Goal: Find contact information: Find contact information

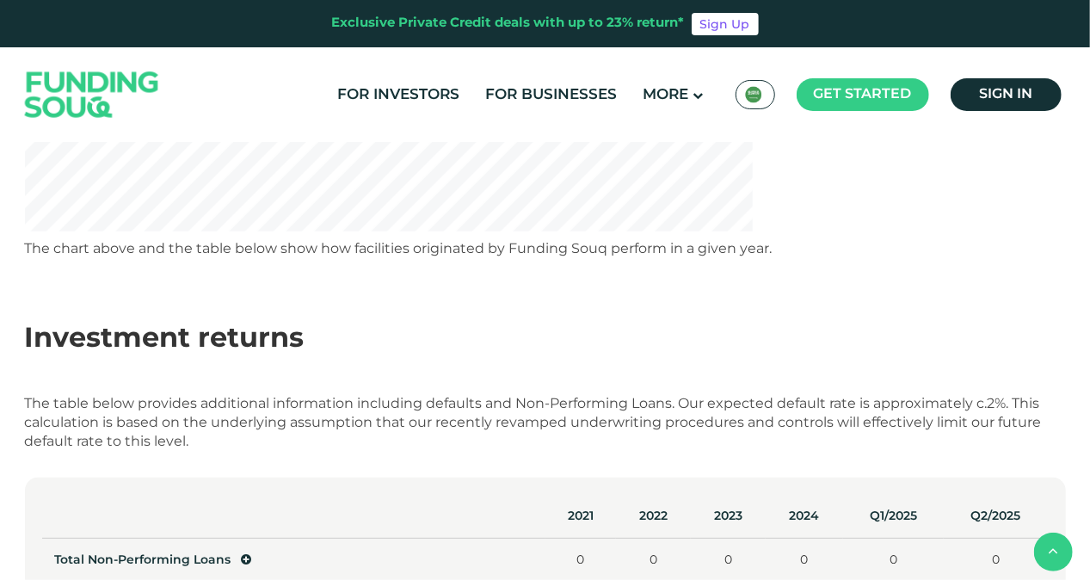
click at [171, 411] on div "The table below provides additional information including defaults and Non-Perf…" at bounding box center [545, 423] width 1041 height 57
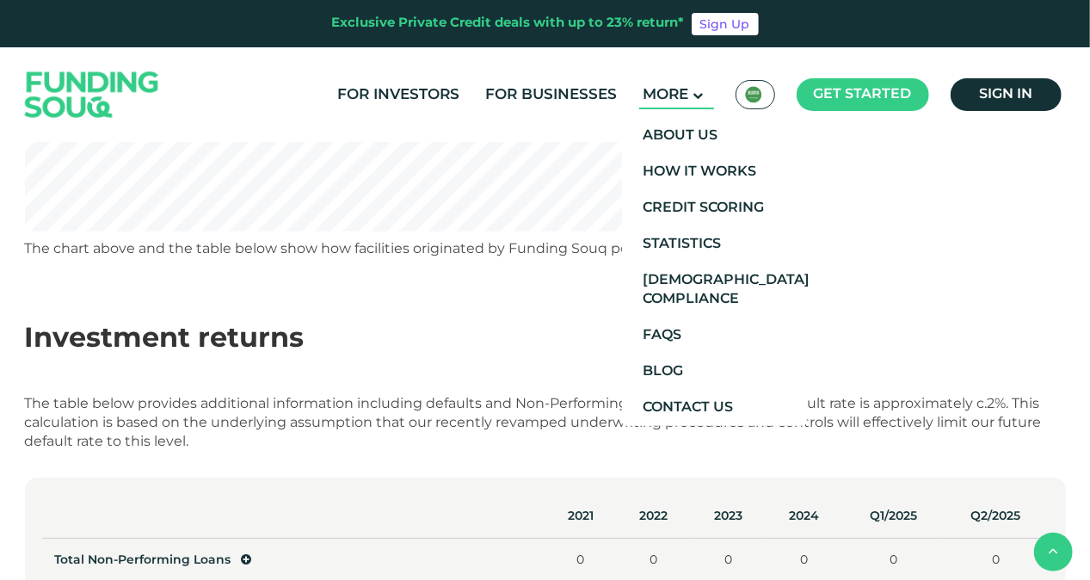
click at [689, 89] on span "More" at bounding box center [666, 95] width 46 height 15
click at [712, 415] on link "Contact Us" at bounding box center [714, 408] width 185 height 36
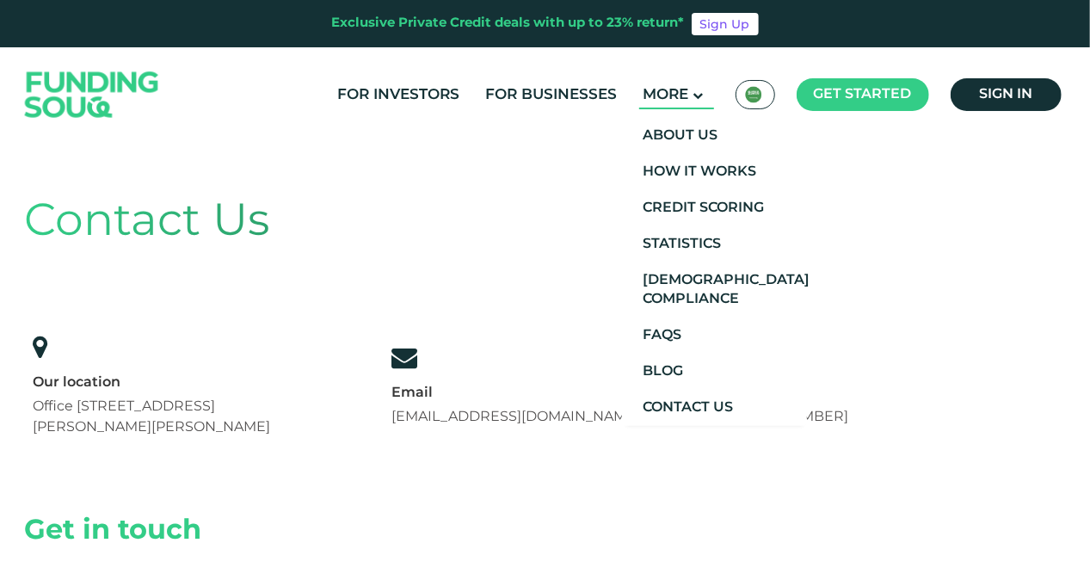
click at [675, 89] on span "More" at bounding box center [666, 95] width 46 height 15
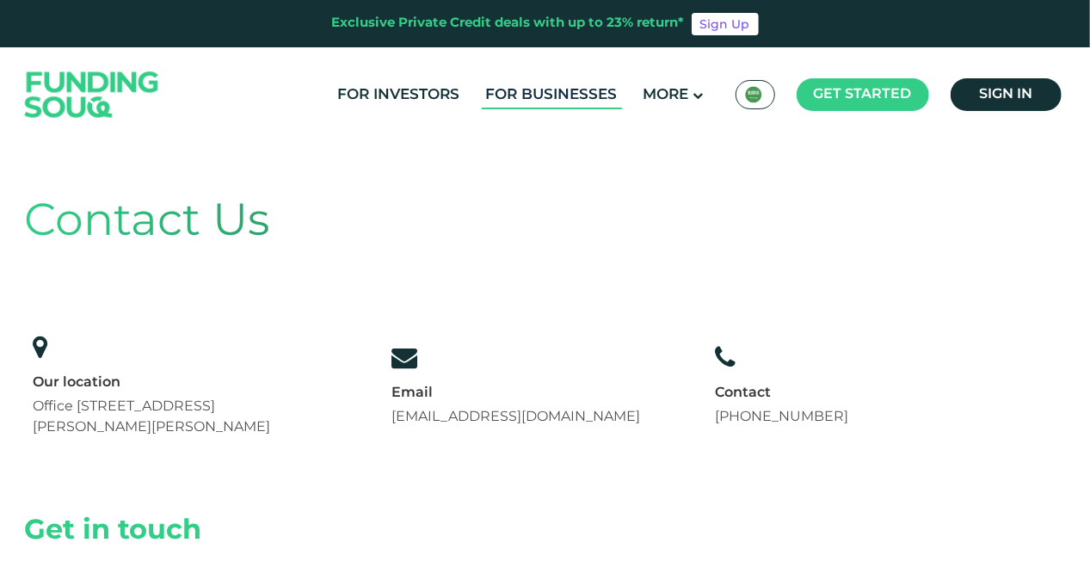
click at [593, 101] on link "For Businesses" at bounding box center [552, 95] width 140 height 28
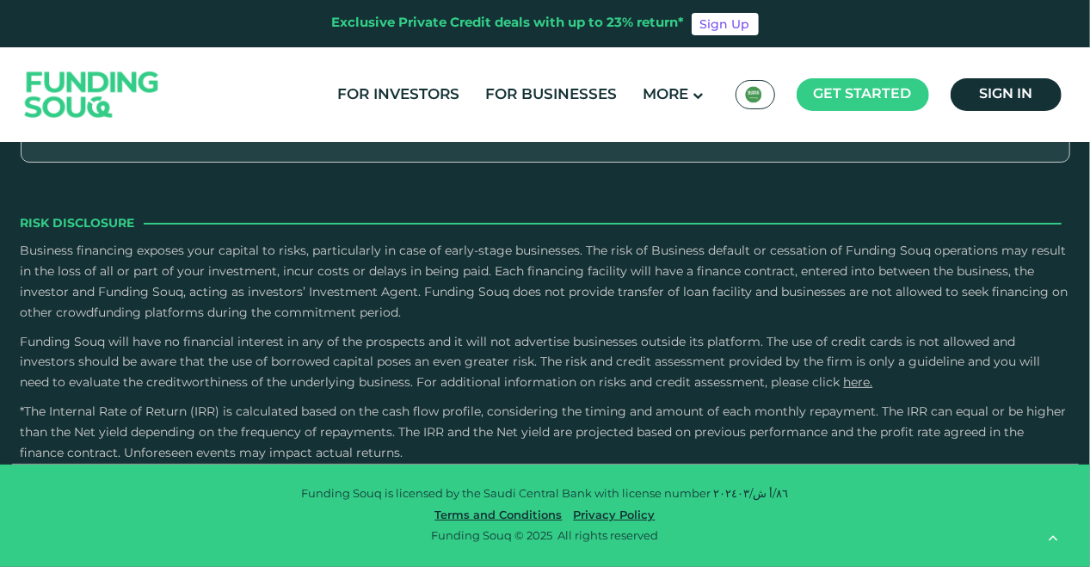
scroll to position [2408, 0]
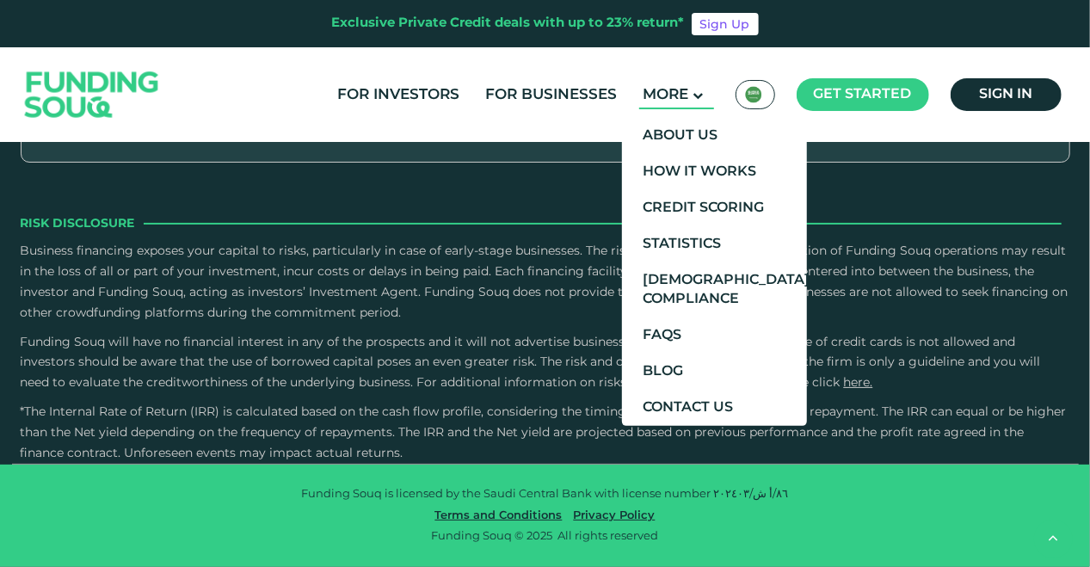
click at [685, 91] on span "More" at bounding box center [666, 95] width 46 height 15
click at [686, 419] on link "Contact Us" at bounding box center [714, 408] width 185 height 36
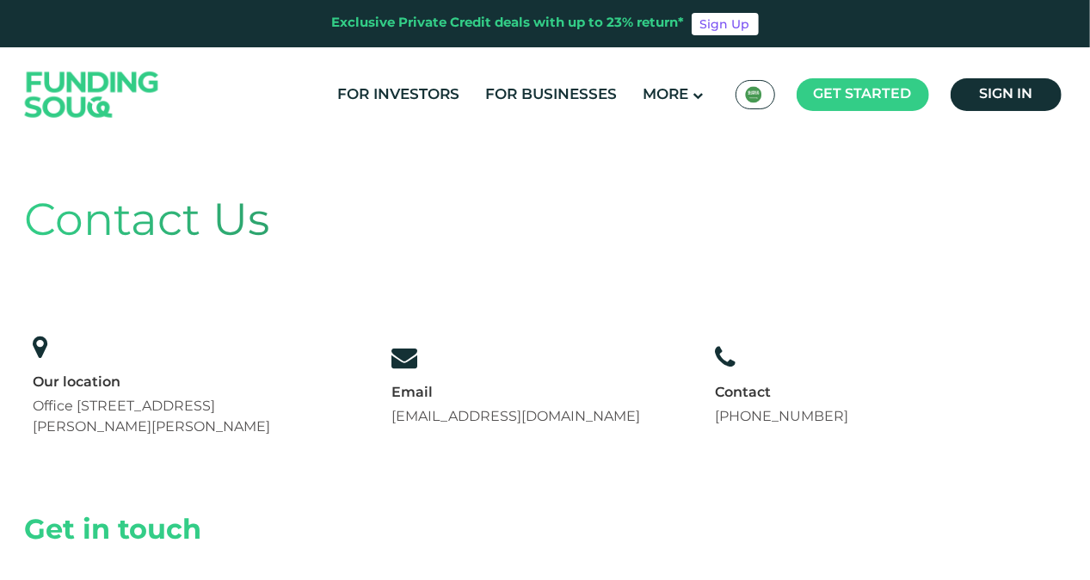
click at [524, 413] on link "[EMAIL_ADDRESS][DOMAIN_NAME]" at bounding box center [515, 416] width 249 height 13
